Goal: Find specific page/section: Find specific page/section

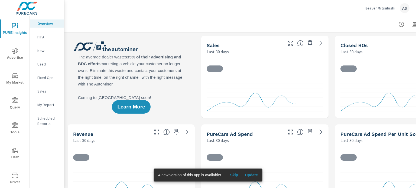
click at [11, 181] on span "Driver" at bounding box center [15, 178] width 26 height 13
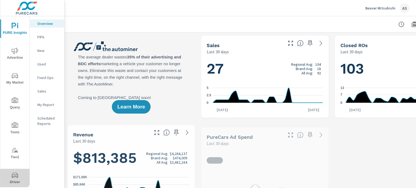
click at [14, 176] on icon "nav menu" at bounding box center [15, 176] width 3 height 0
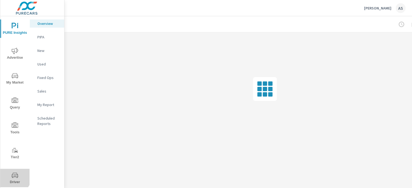
click at [12, 175] on icon "nav menu" at bounding box center [15, 175] width 7 height 7
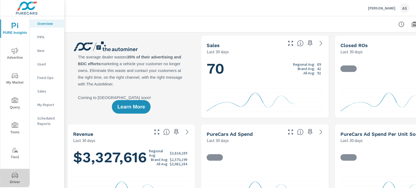
click at [13, 177] on icon "nav menu" at bounding box center [15, 175] width 7 height 5
